Goal: Check status: Check status

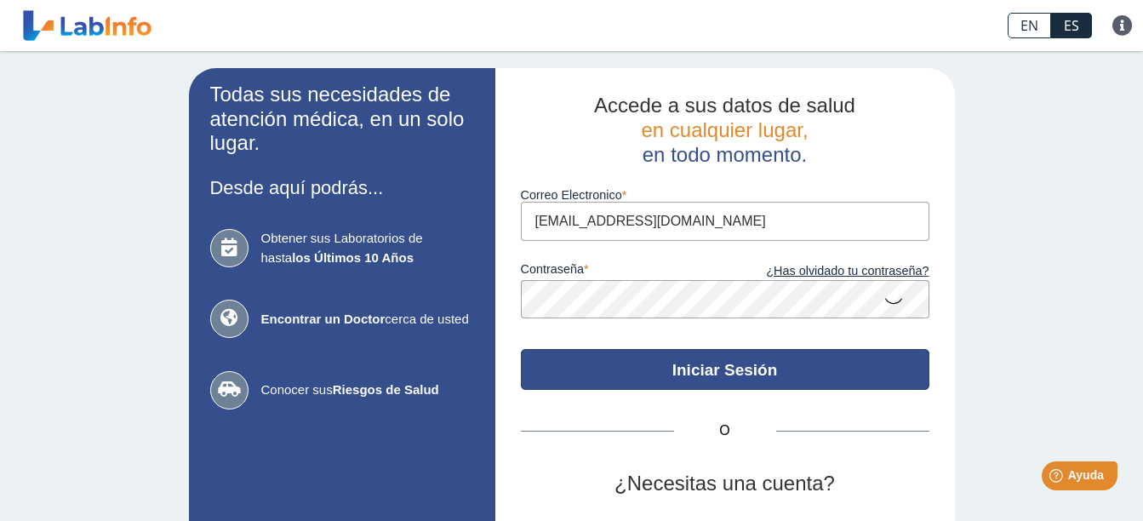
type input "[EMAIL_ADDRESS][DOMAIN_NAME]"
click at [712, 372] on button "Iniciar Sesión" at bounding box center [725, 369] width 409 height 41
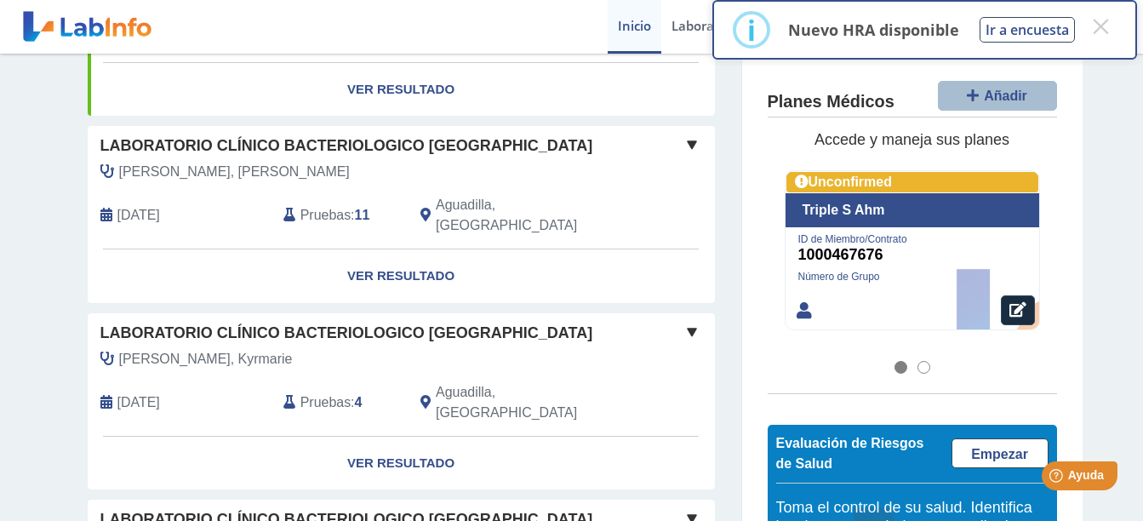
scroll to position [483, 0]
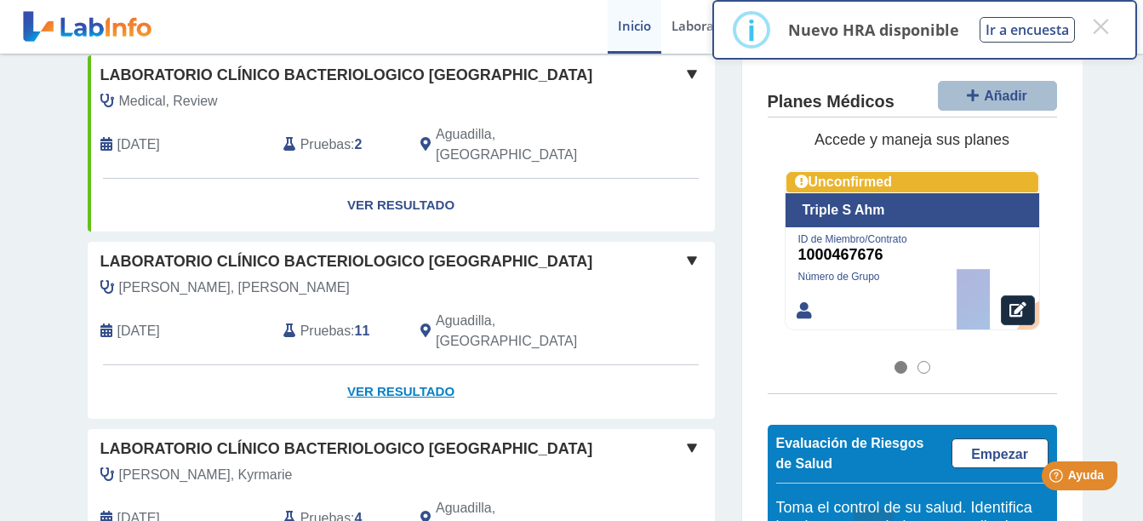
click at [397, 365] on link "Ver Resultado" at bounding box center [401, 392] width 627 height 54
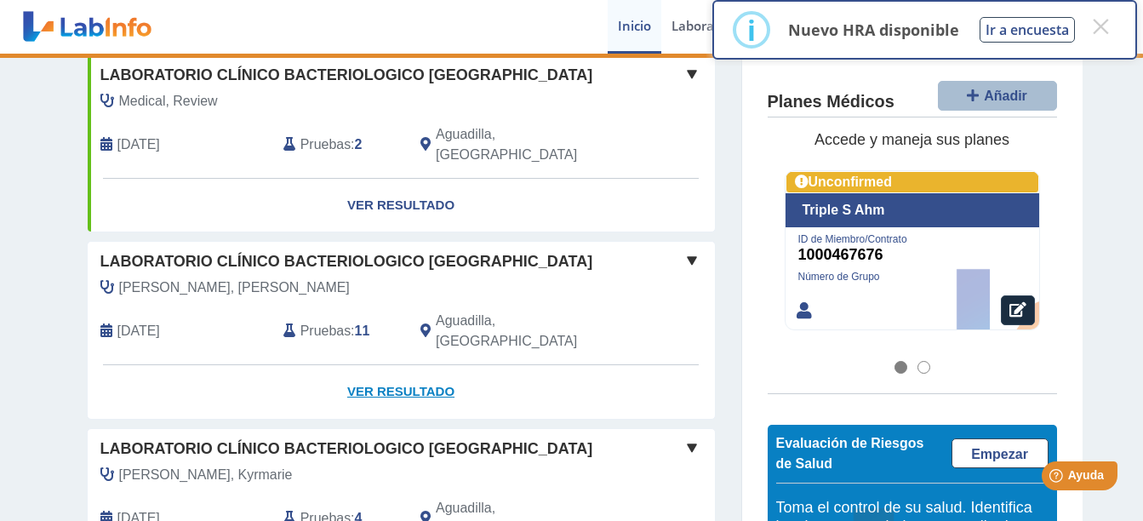
click at [406, 365] on link "Ver Resultado" at bounding box center [401, 392] width 627 height 54
click at [688, 250] on span at bounding box center [692, 260] width 20 height 20
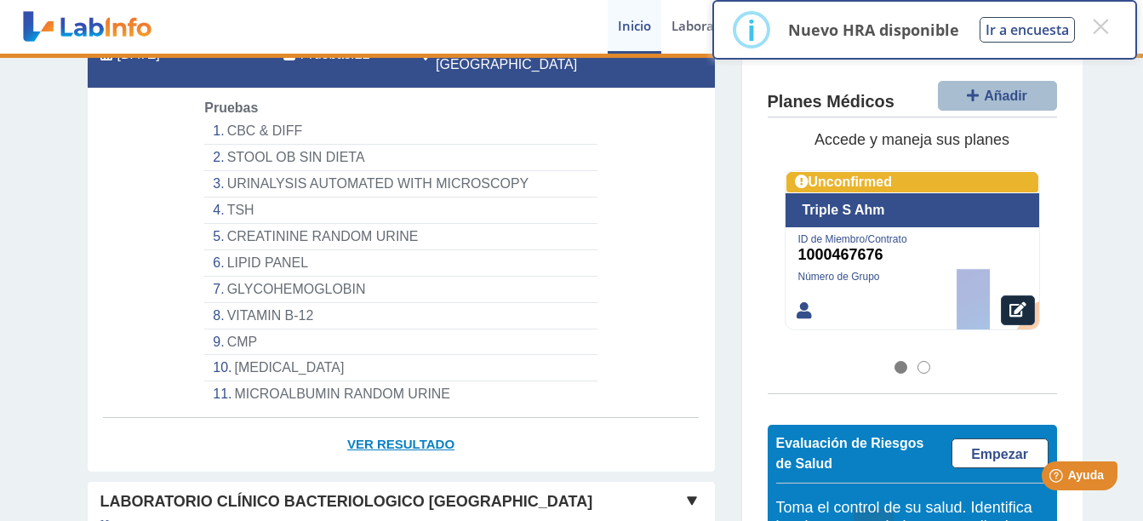
scroll to position [824, 0]
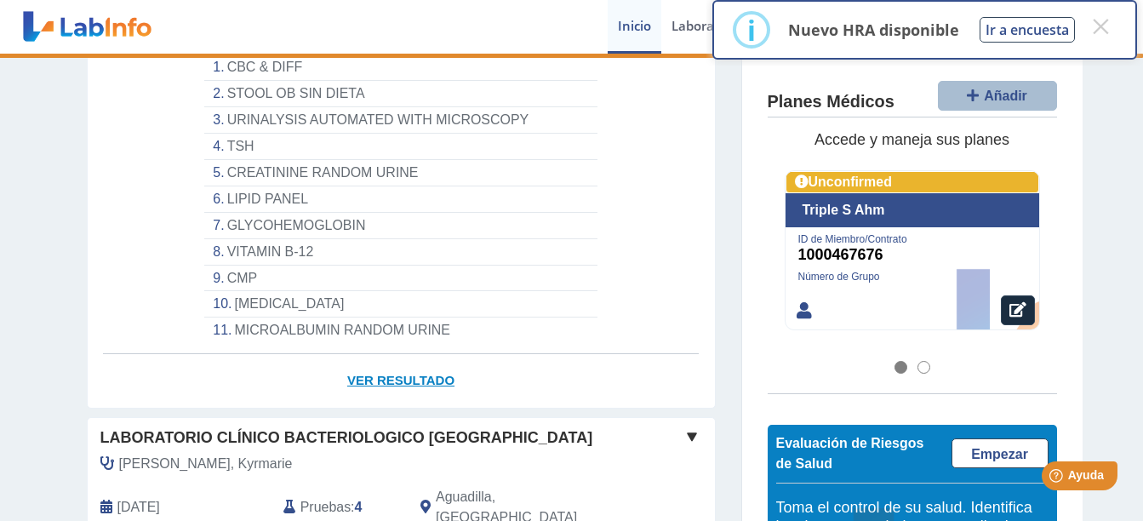
click at [413, 354] on link "Ver Resultado" at bounding box center [401, 381] width 627 height 54
click at [362, 354] on link "Ver Resultado" at bounding box center [401, 381] width 627 height 54
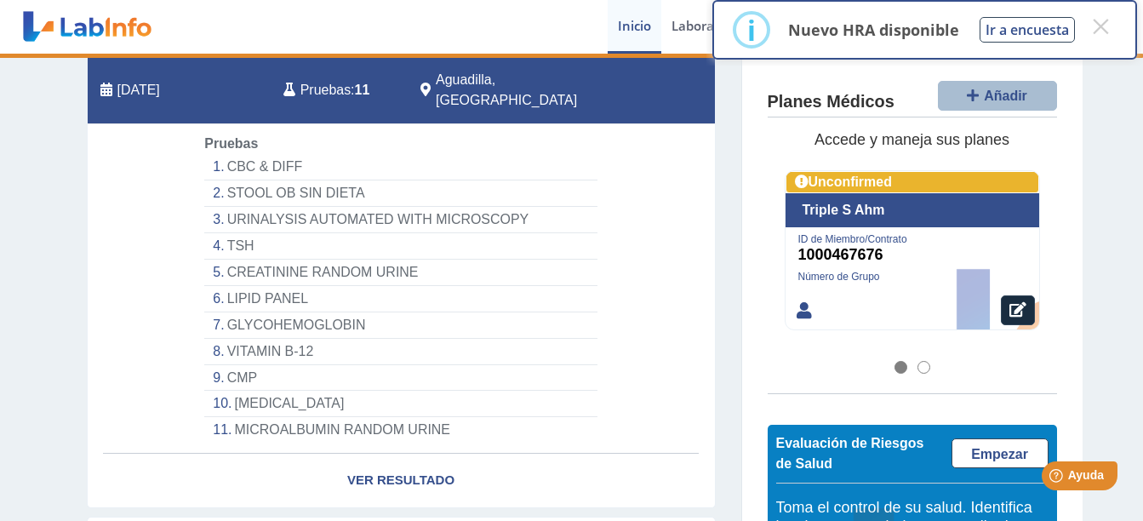
scroll to position [569, 0]
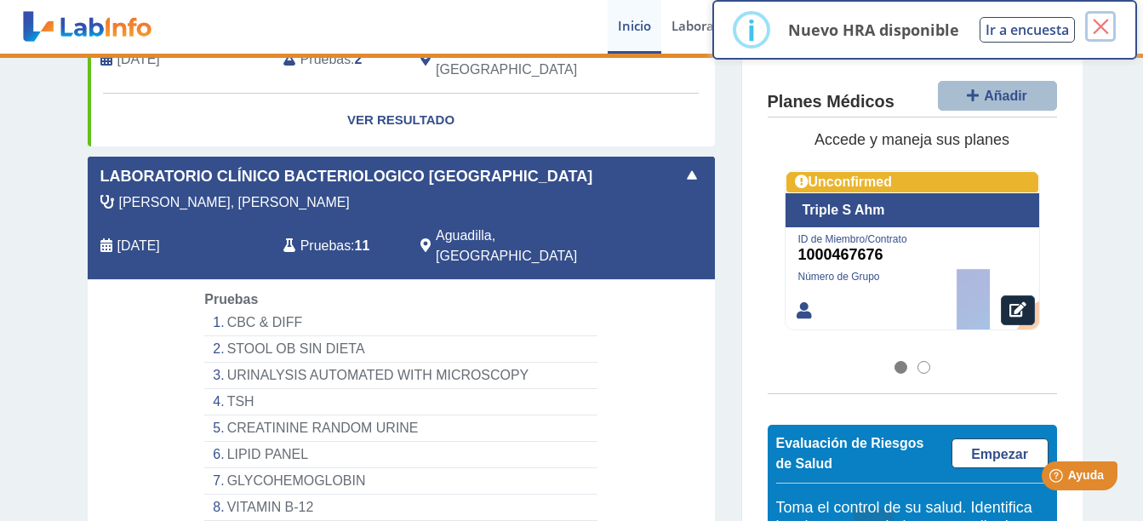
click at [1106, 36] on button "×" at bounding box center [1100, 26] width 31 height 31
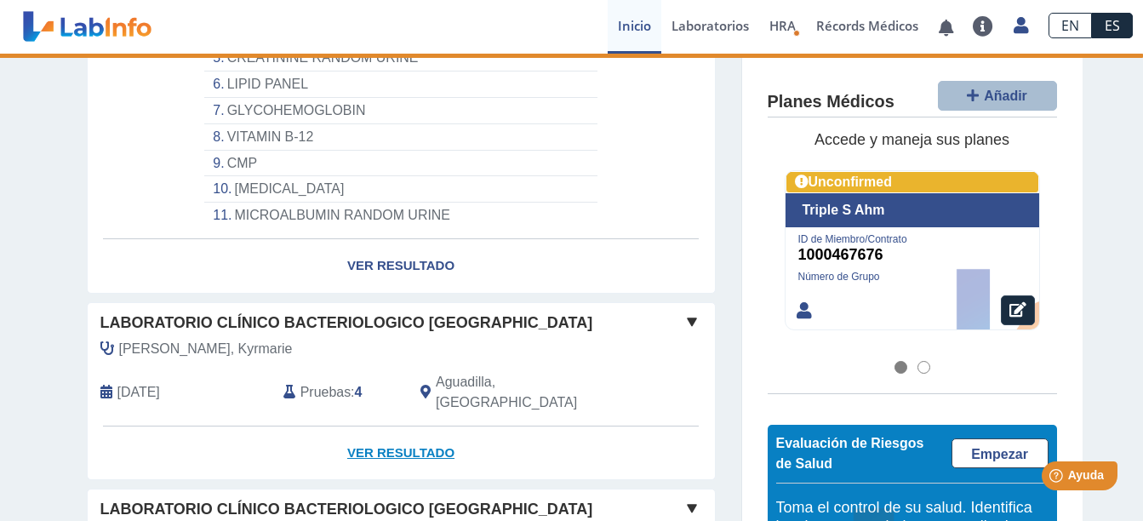
scroll to position [909, 0]
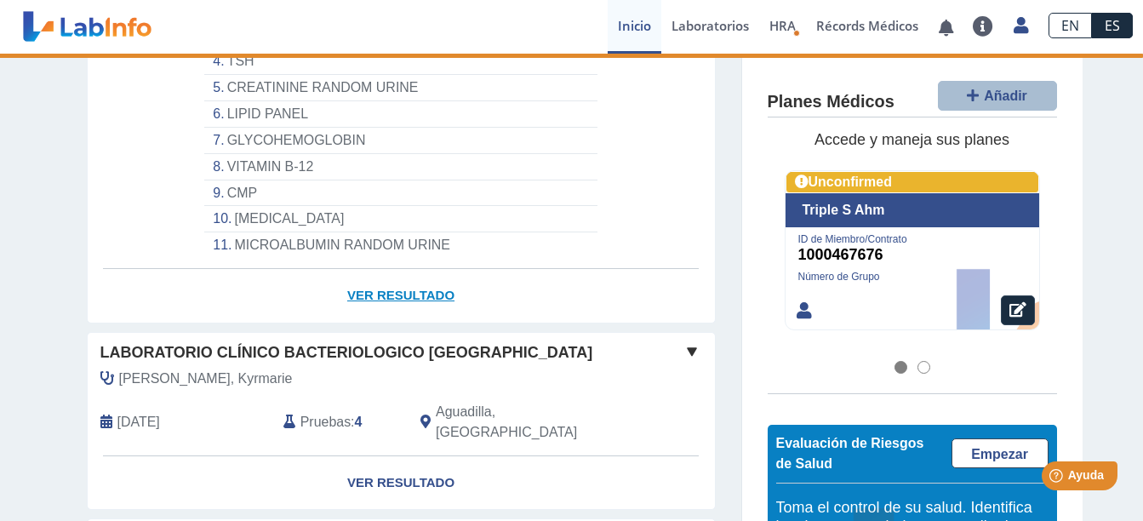
click at [395, 269] on link "Ver Resultado" at bounding box center [401, 296] width 627 height 54
click at [361, 269] on link "Ver Resultado" at bounding box center [401, 296] width 627 height 54
click at [434, 269] on link "Ver Resultado" at bounding box center [401, 296] width 627 height 54
click at [379, 269] on link "Ver Resultado" at bounding box center [401, 296] width 627 height 54
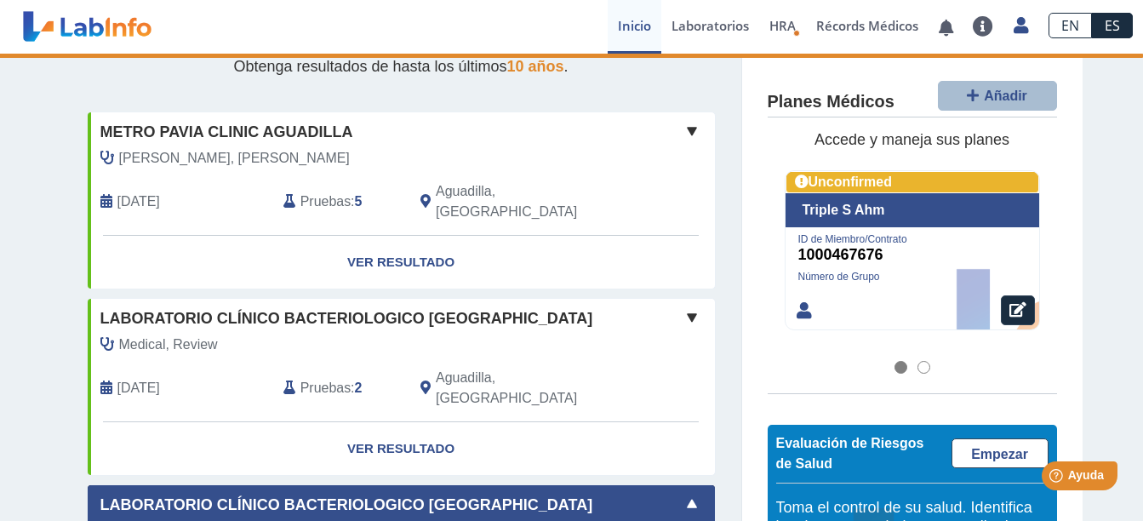
scroll to position [228, 0]
